Goal: Navigation & Orientation: Find specific page/section

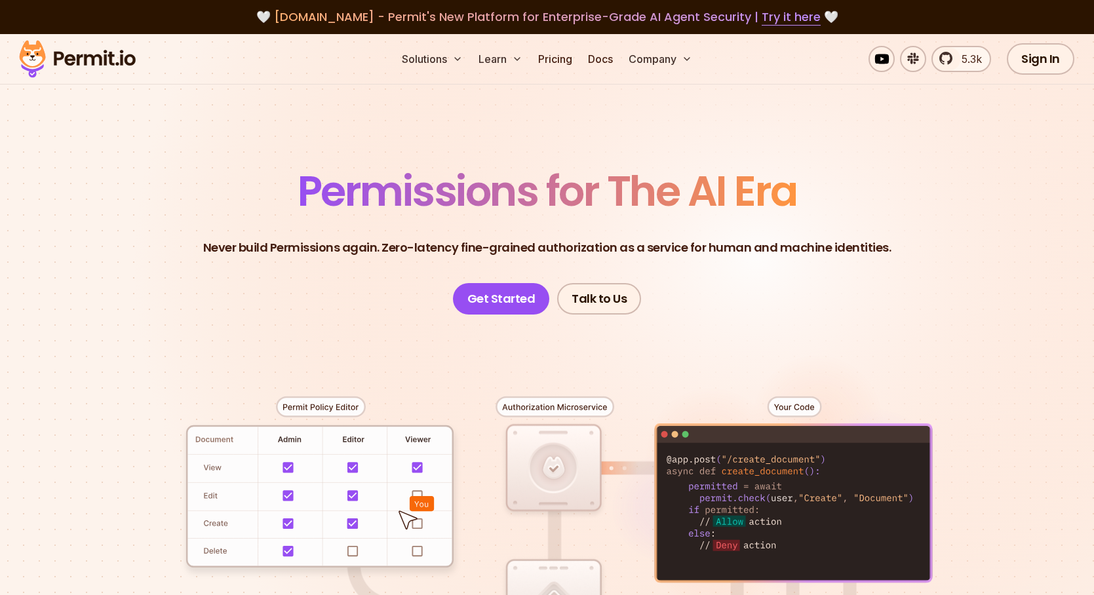
click at [188, 140] on section "Permissions for The AI Era Never build Permissions again. Zero-latency fine-gra…" at bounding box center [547, 467] width 1094 height 866
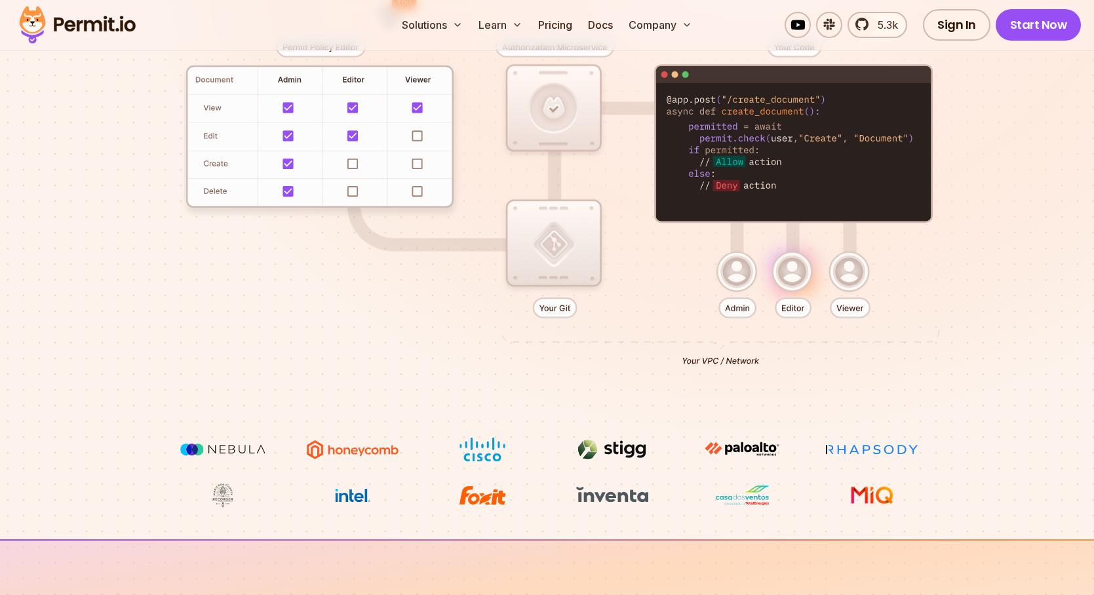
scroll to position [370, 0]
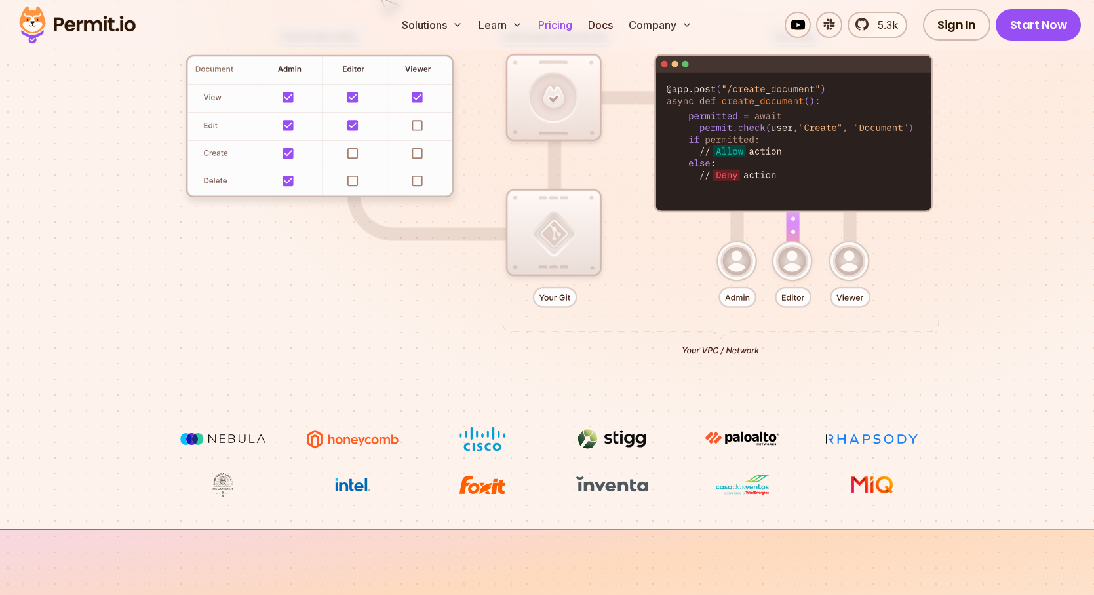
click at [553, 26] on link "Pricing" at bounding box center [555, 25] width 45 height 26
